Goal: Check status: Check status

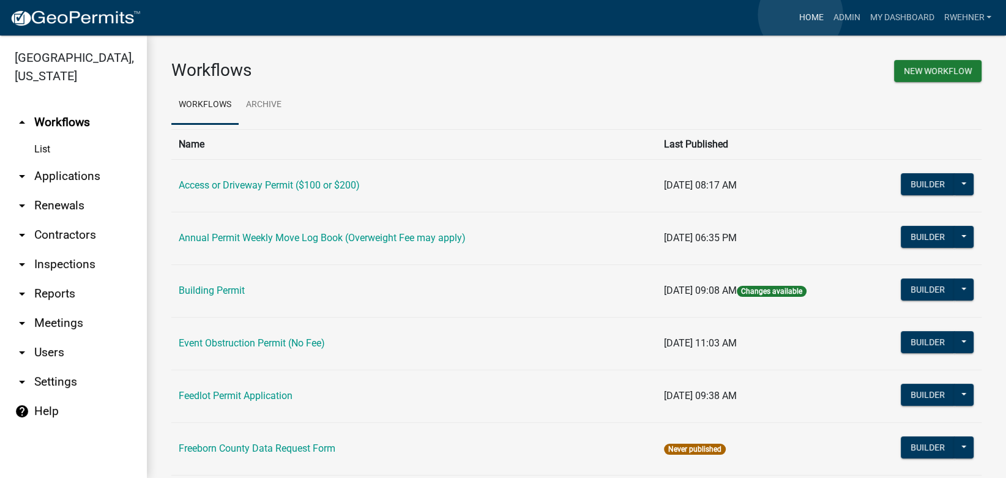
click at [801, 15] on link "Home" at bounding box center [811, 17] width 34 height 23
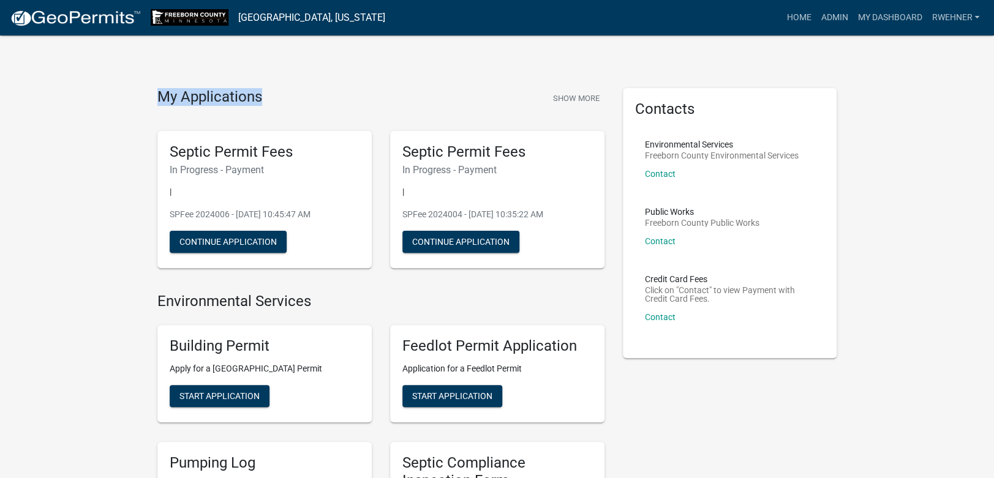
drag, startPoint x: 124, startPoint y: 86, endPoint x: 299, endPoint y: 104, distance: 175.4
click at [280, 104] on div "My Applications Show More" at bounding box center [380, 99] width 447 height 23
drag, startPoint x: 210, startPoint y: 100, endPoint x: 118, endPoint y: 100, distance: 91.8
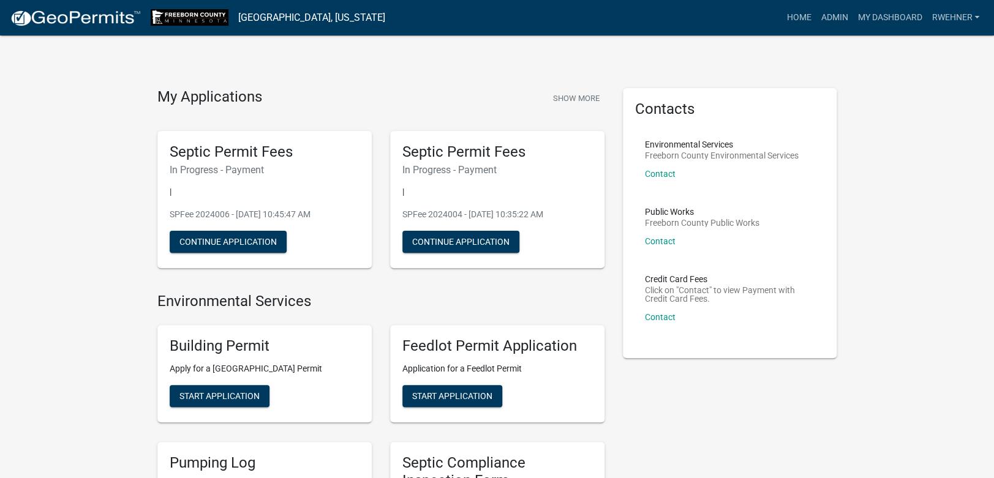
drag, startPoint x: 116, startPoint y: 94, endPoint x: 352, endPoint y: 91, distance: 235.7
click at [332, 91] on div "My Applications Show More" at bounding box center [380, 99] width 447 height 23
drag, startPoint x: 313, startPoint y: 97, endPoint x: 133, endPoint y: 100, distance: 179.4
